Goal: Task Accomplishment & Management: Use online tool/utility

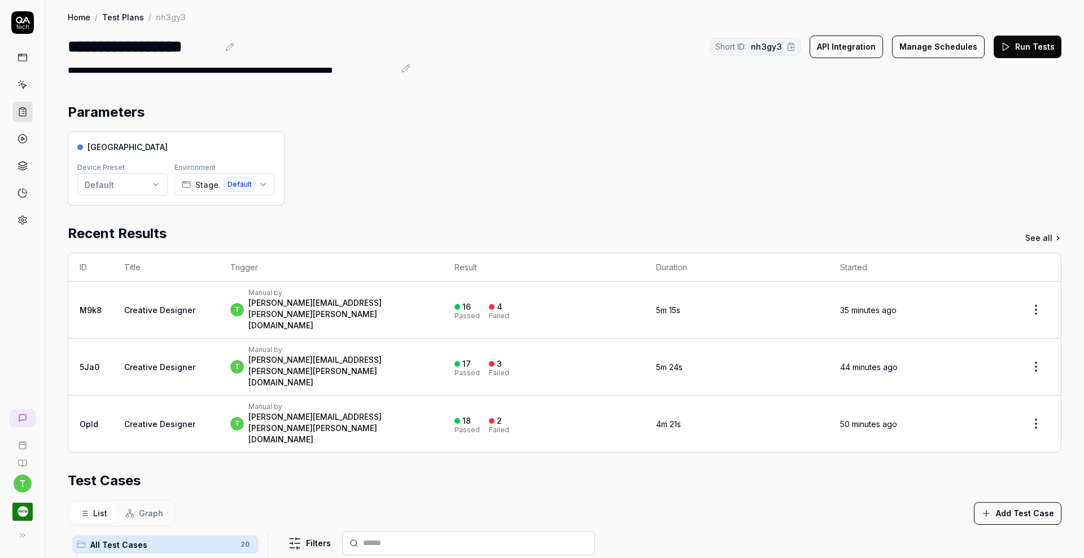
click at [1019, 47] on button "Run Tests" at bounding box center [1028, 47] width 68 height 23
click at [20, 115] on icon at bounding box center [23, 112] width 10 height 10
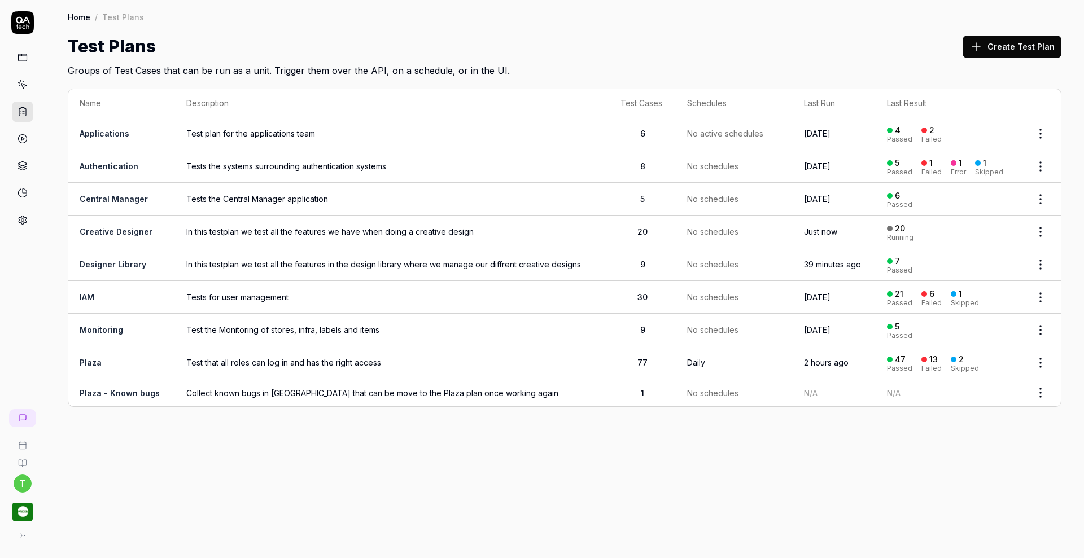
click at [106, 260] on link "Designer Library" at bounding box center [113, 265] width 67 height 10
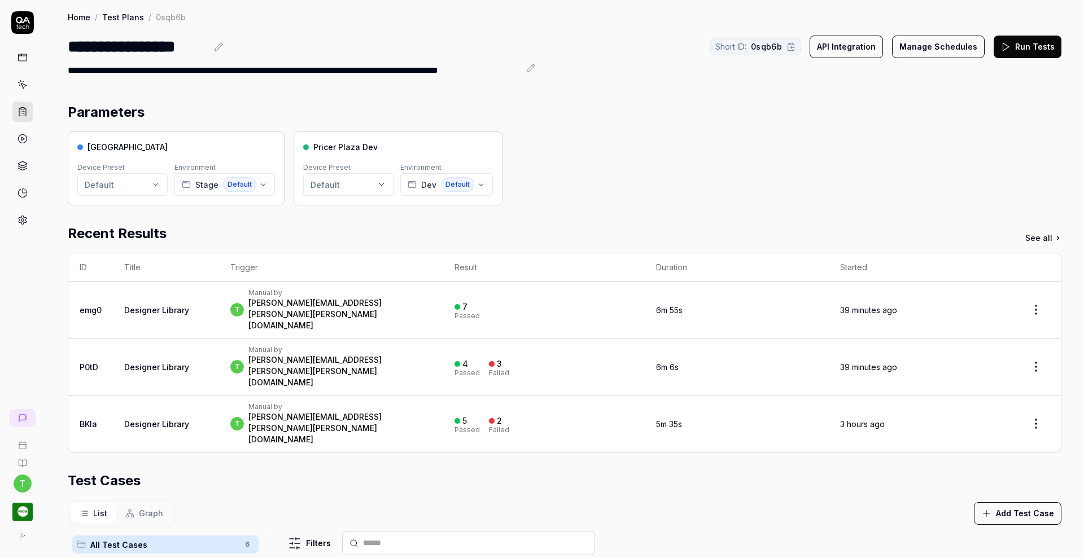
click at [1021, 47] on button "Run Tests" at bounding box center [1028, 47] width 68 height 23
click at [22, 112] on icon at bounding box center [23, 112] width 10 height 10
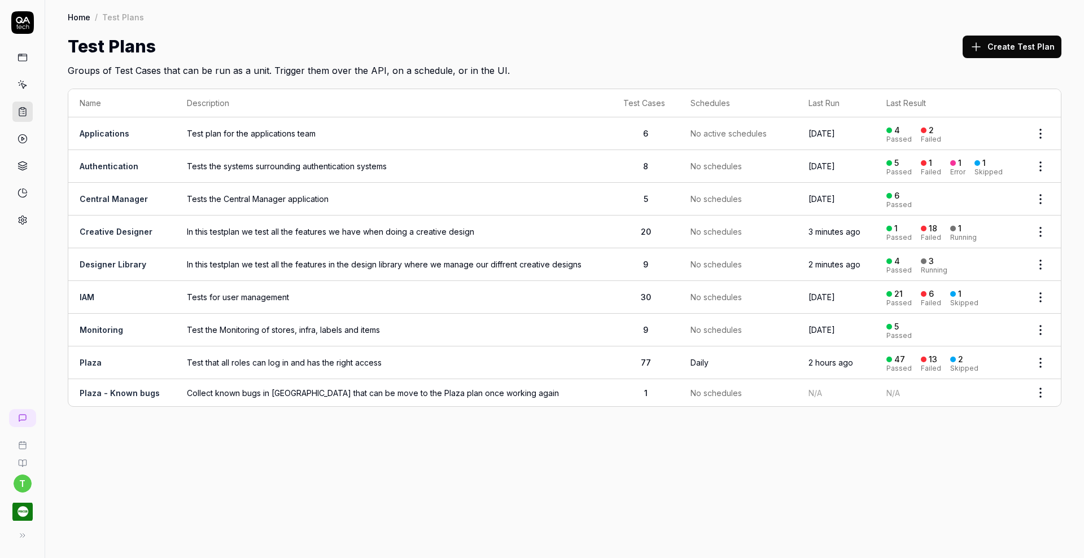
click at [213, 229] on span "In this testplan we test all the features we have when doing a creative design" at bounding box center [394, 232] width 414 height 12
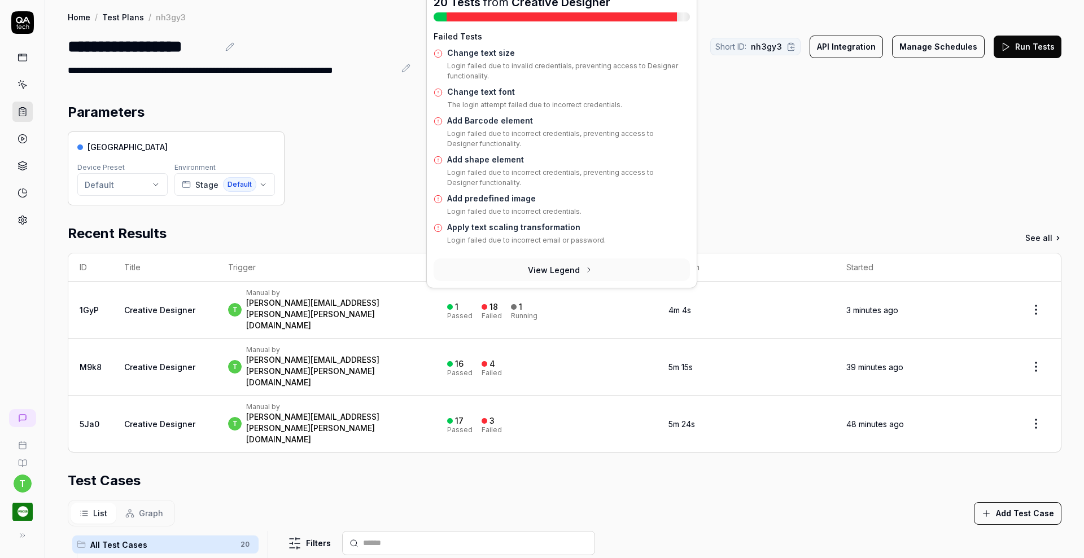
scroll to position [454, 0]
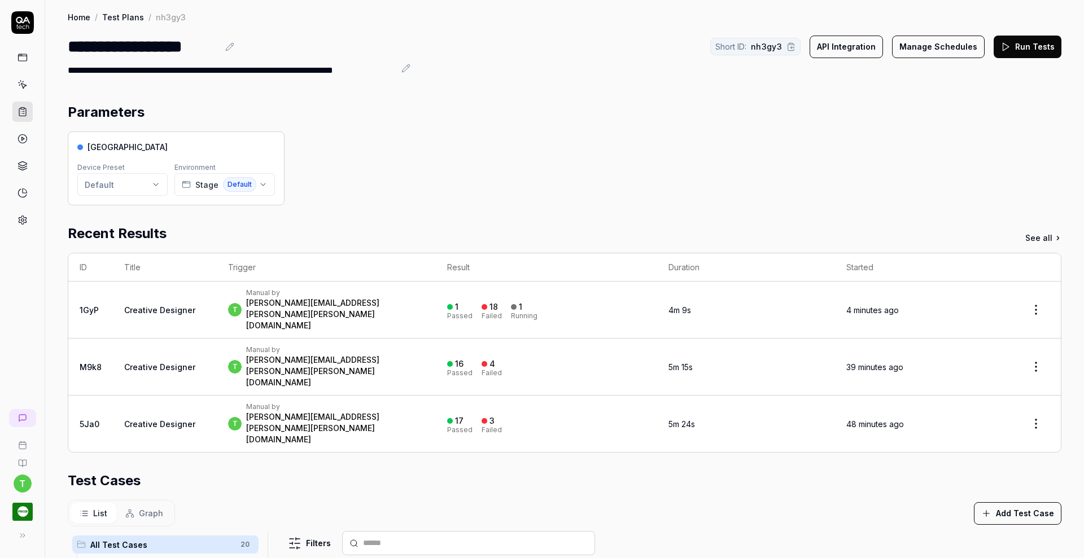
click at [395, 227] on div "Recent Results See all" at bounding box center [565, 234] width 994 height 20
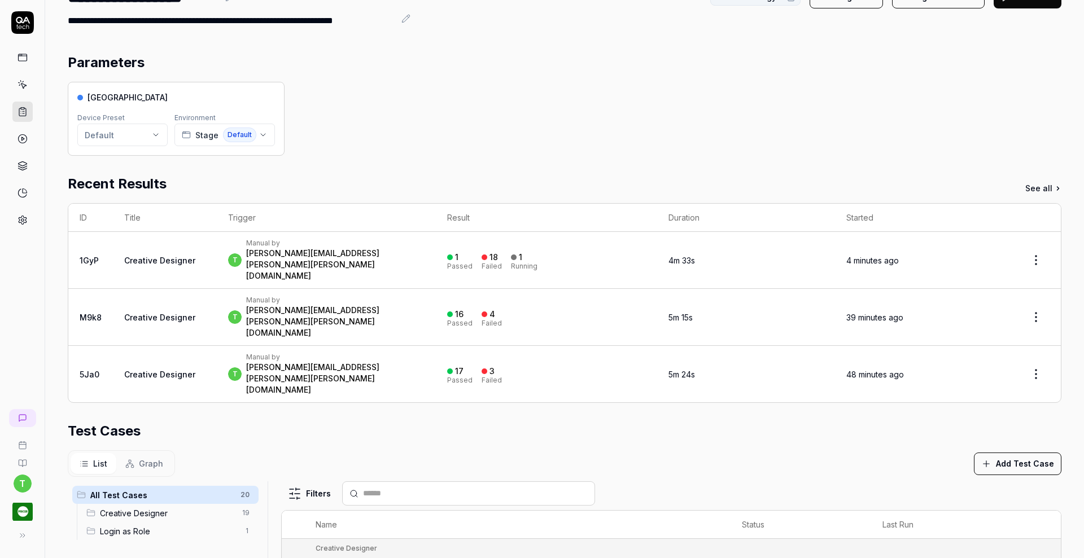
scroll to position [34, 0]
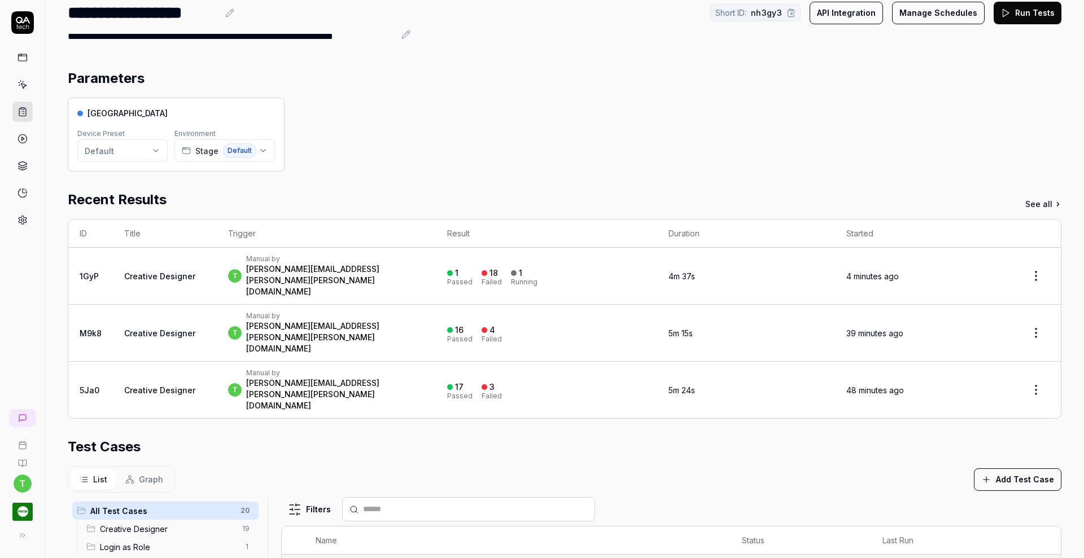
click at [1015, 9] on button "Run Tests" at bounding box center [1028, 13] width 68 height 23
click at [29, 108] on link at bounding box center [22, 112] width 20 height 20
